Goal: Task Accomplishment & Management: Manage account settings

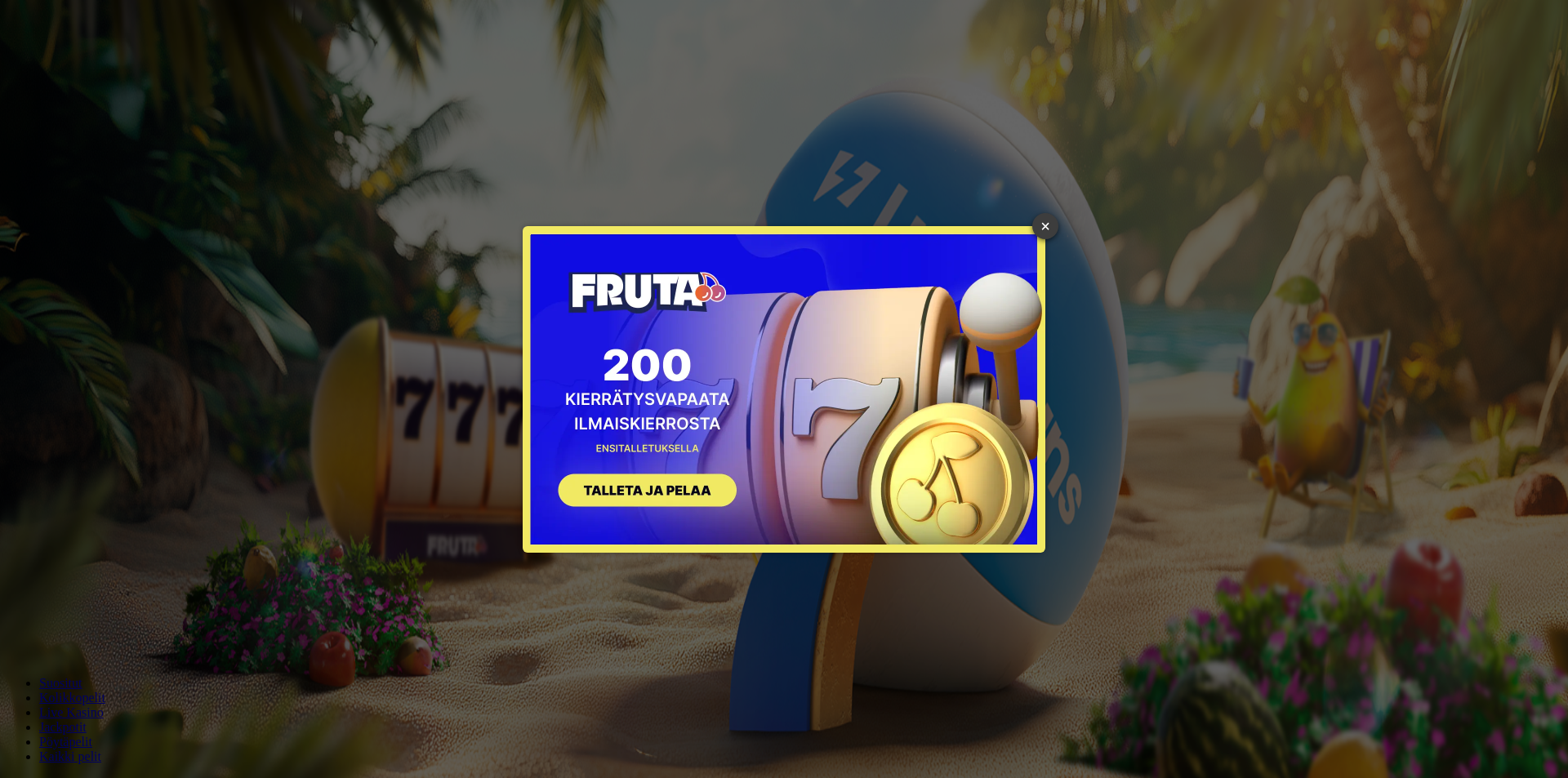
click at [1041, 223] on link "×" at bounding box center [1045, 226] width 26 height 26
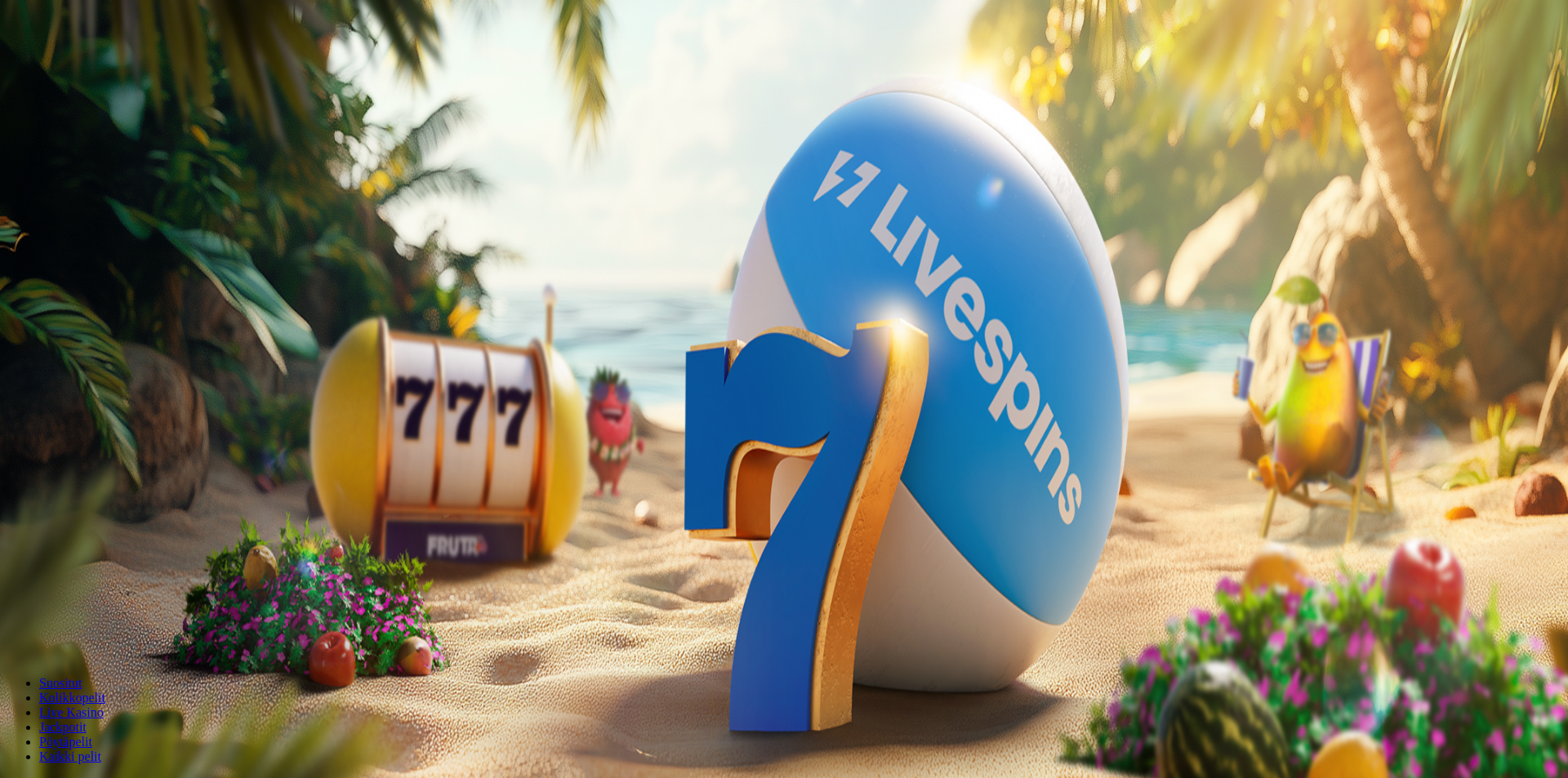
click at [108, 65] on span "Kirjaudu" at bounding box center [113, 59] width 40 height 12
click at [126, 68] on button "Kirjaudu" at bounding box center [113, 59] width 53 height 17
